Goal: Information Seeking & Learning: Check status

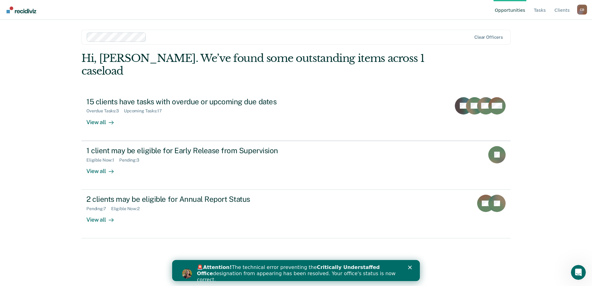
click at [410, 266] on icon "Close" at bounding box center [410, 268] width 4 height 4
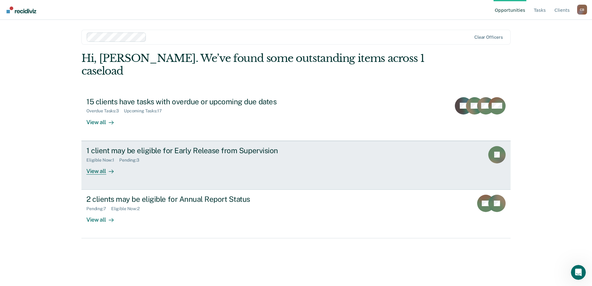
click at [93, 163] on div "View all" at bounding box center [103, 169] width 35 height 12
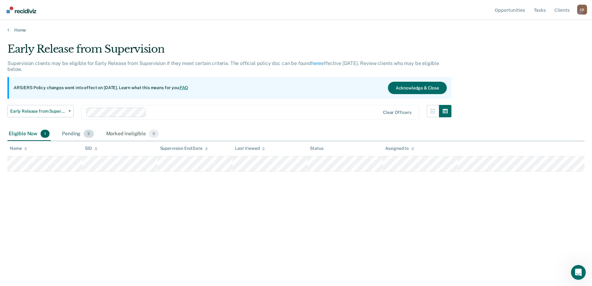
click at [68, 136] on div "Pending 3" at bounding box center [78, 134] width 34 height 14
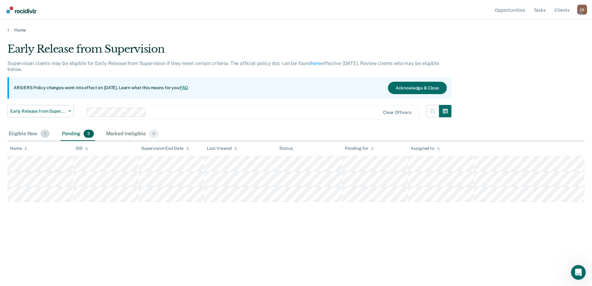
click at [29, 133] on div "Eligible Now 1" at bounding box center [28, 134] width 43 height 14
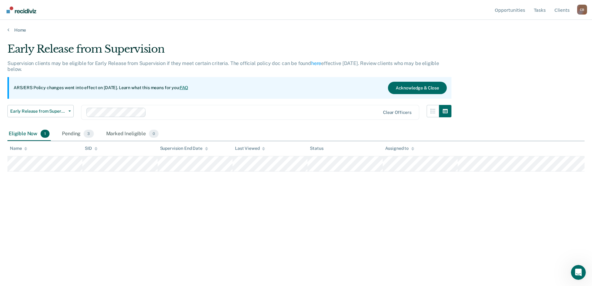
click at [6, 32] on div "Home" at bounding box center [296, 26] width 592 height 13
click at [14, 30] on link "Home" at bounding box center [295, 30] width 577 height 6
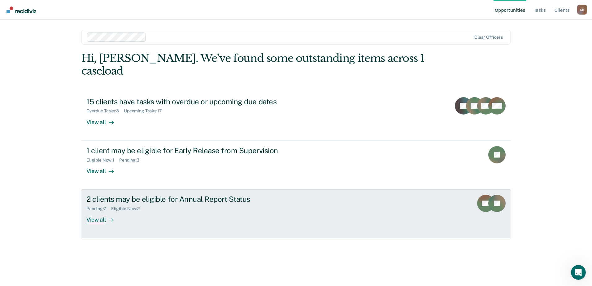
click at [106, 216] on div at bounding box center [109, 219] width 7 height 7
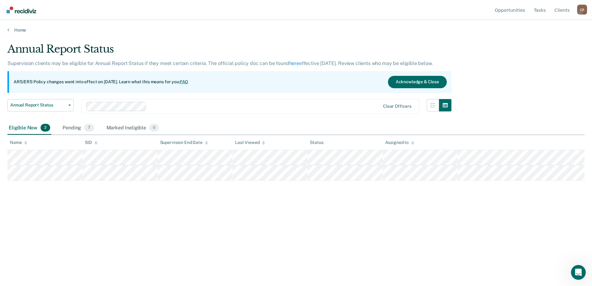
click at [33, 127] on div "Eligible Now 2" at bounding box center [29, 128] width 44 height 14
click at [80, 132] on div "Pending 7" at bounding box center [78, 128] width 34 height 14
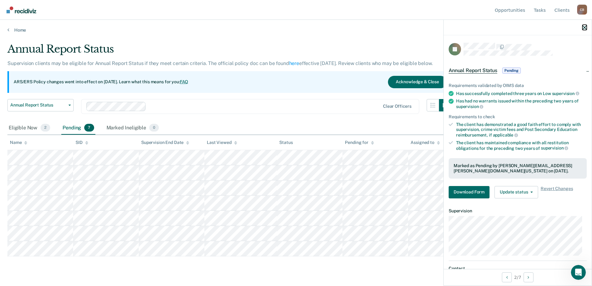
click at [582, 27] on icon "button" at bounding box center [584, 27] width 4 height 4
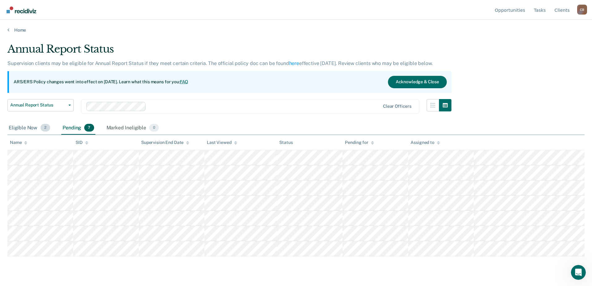
click at [29, 130] on div "Eligible Now 2" at bounding box center [29, 128] width 44 height 14
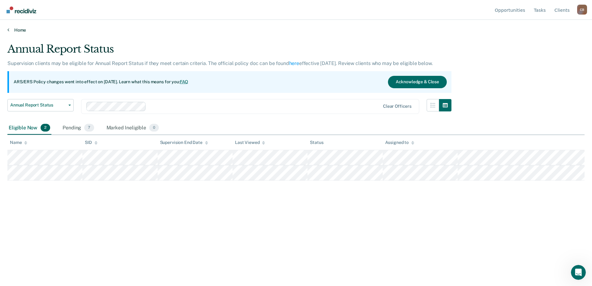
click at [19, 33] on link "Home" at bounding box center [295, 30] width 577 height 6
